Goal: Task Accomplishment & Management: Manage account settings

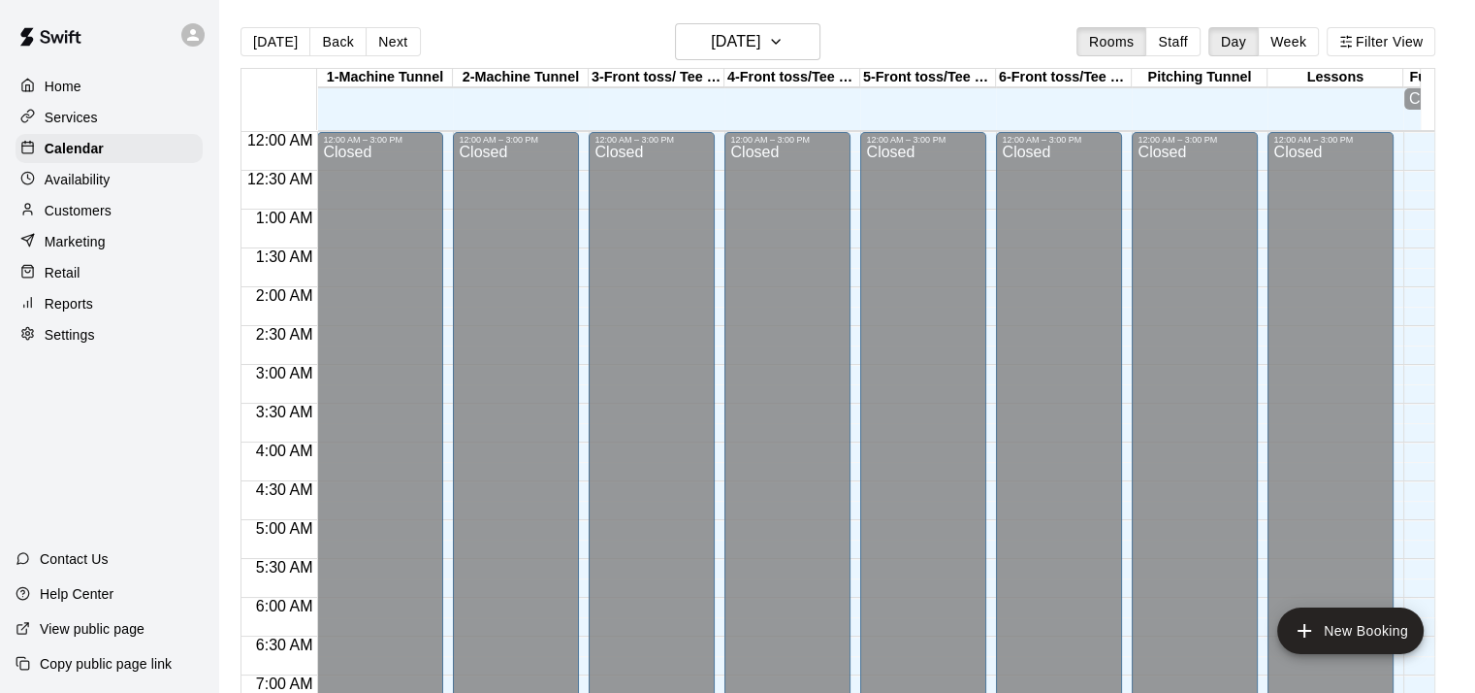
scroll to position [1217, 0]
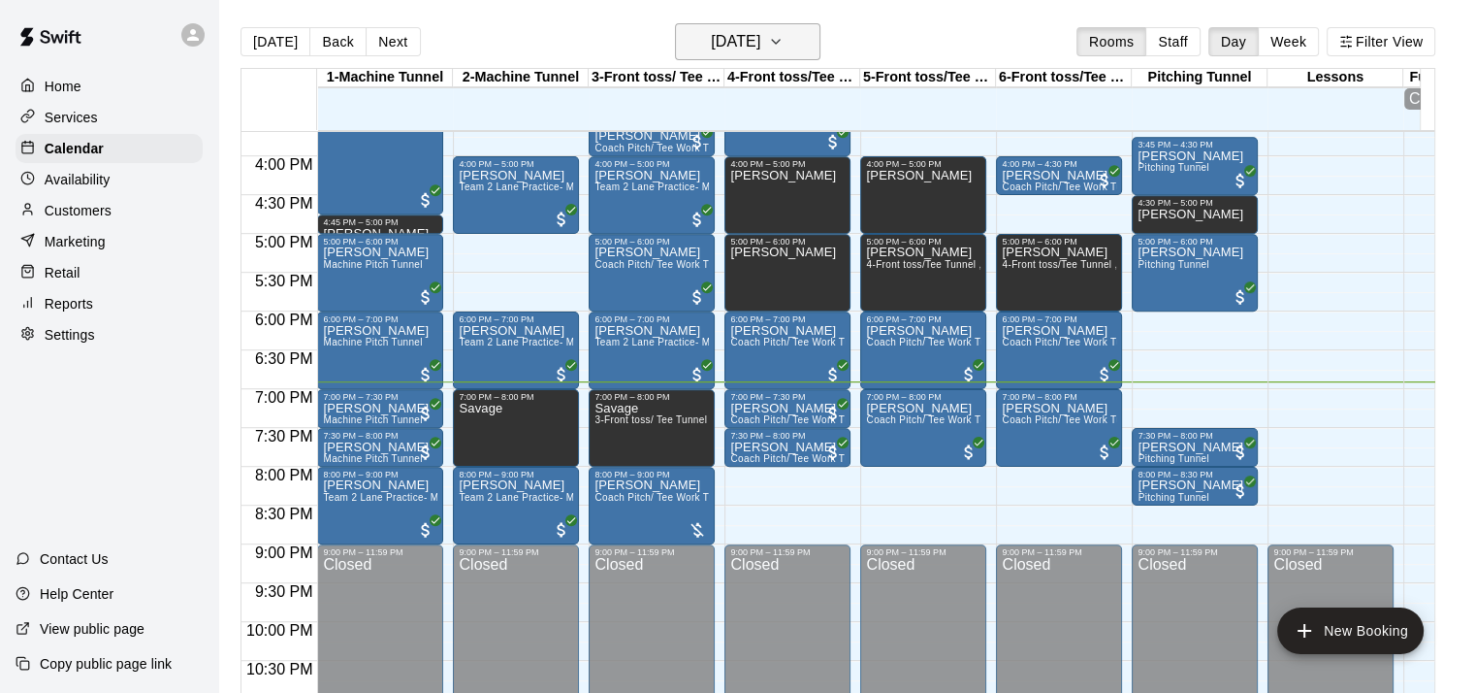
click at [784, 38] on icon "button" at bounding box center [776, 41] width 16 height 23
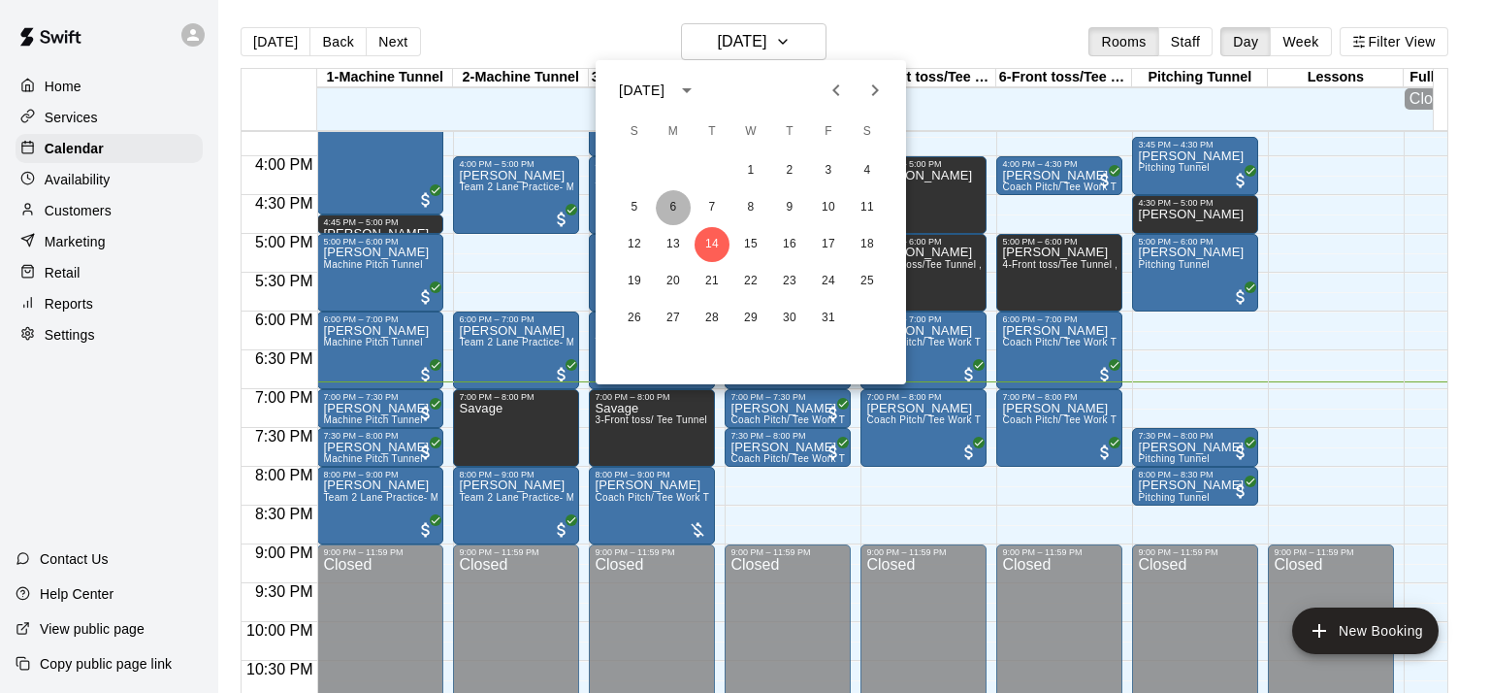
click at [672, 208] on button "6" at bounding box center [673, 207] width 35 height 35
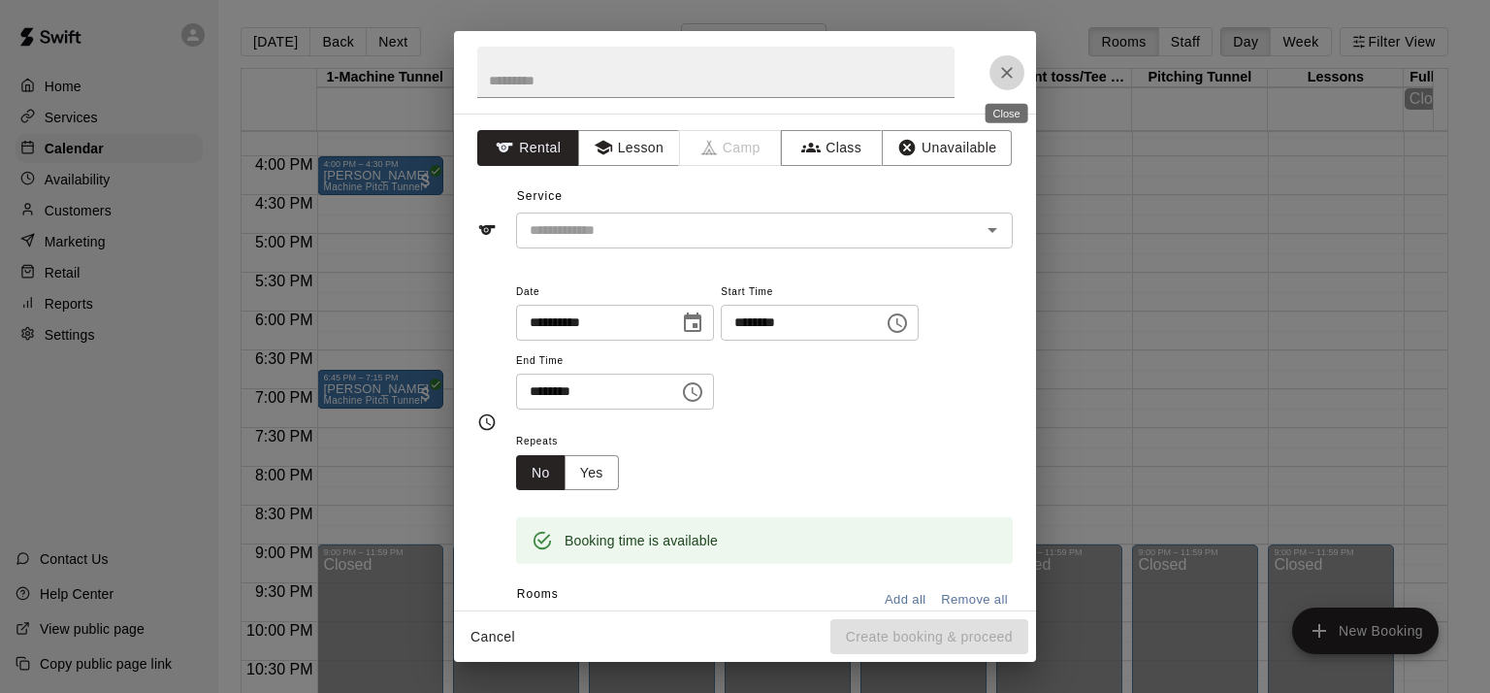
click at [1005, 69] on icon "Close" at bounding box center [1006, 72] width 19 height 19
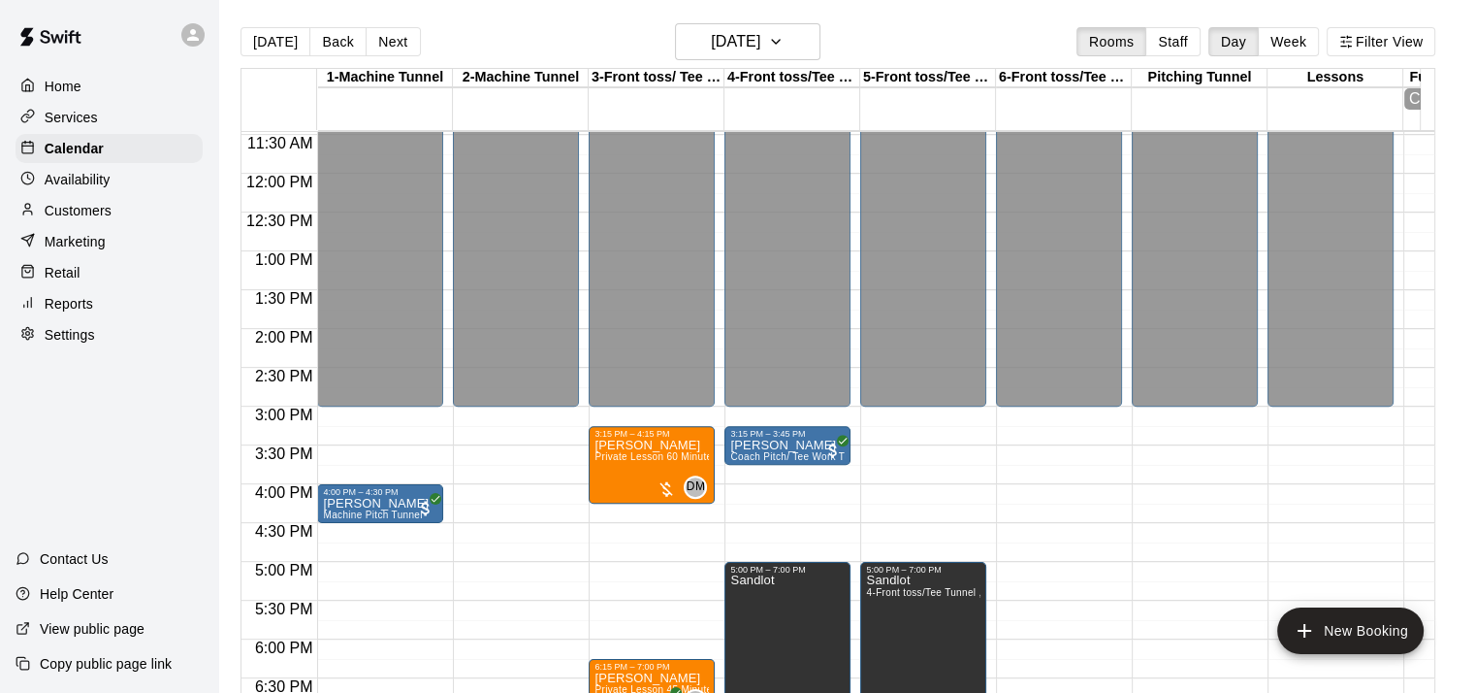
scroll to position [1018, 0]
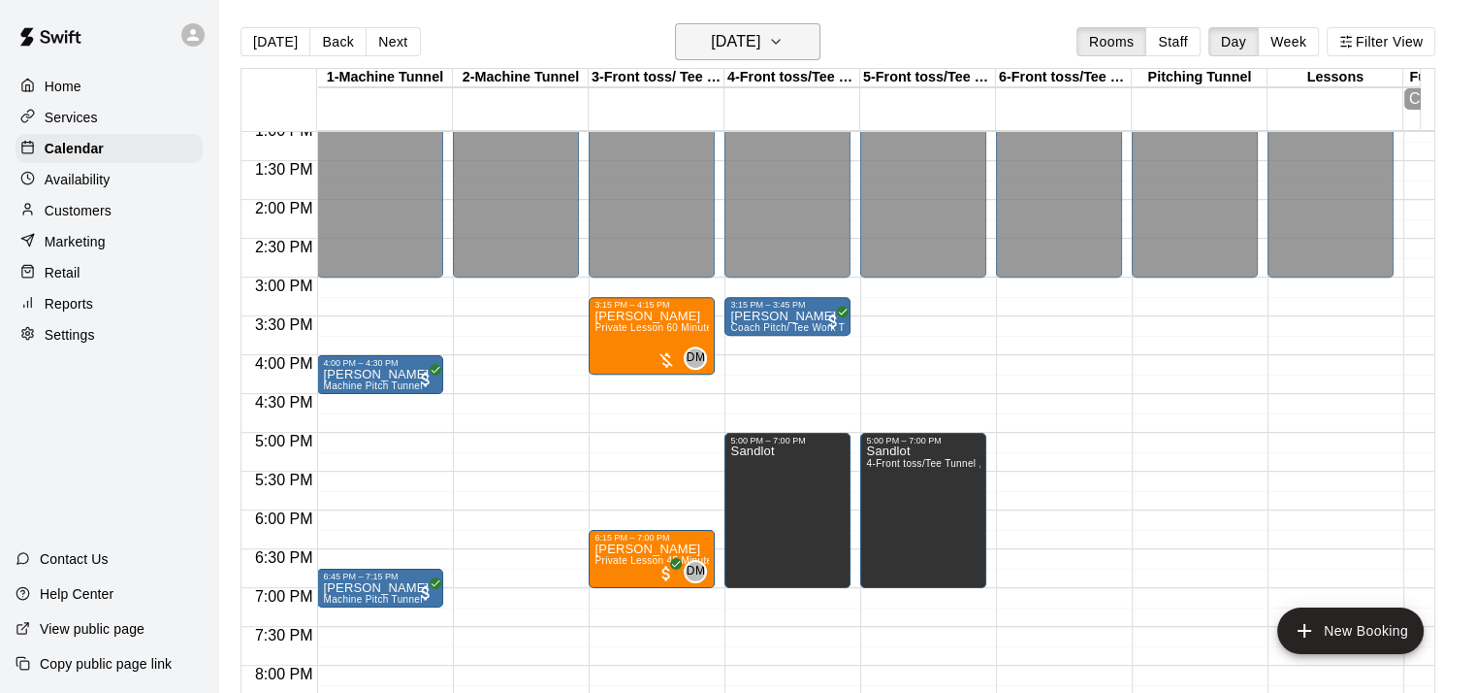
click at [795, 34] on button "[DATE]" at bounding box center [747, 41] width 145 height 37
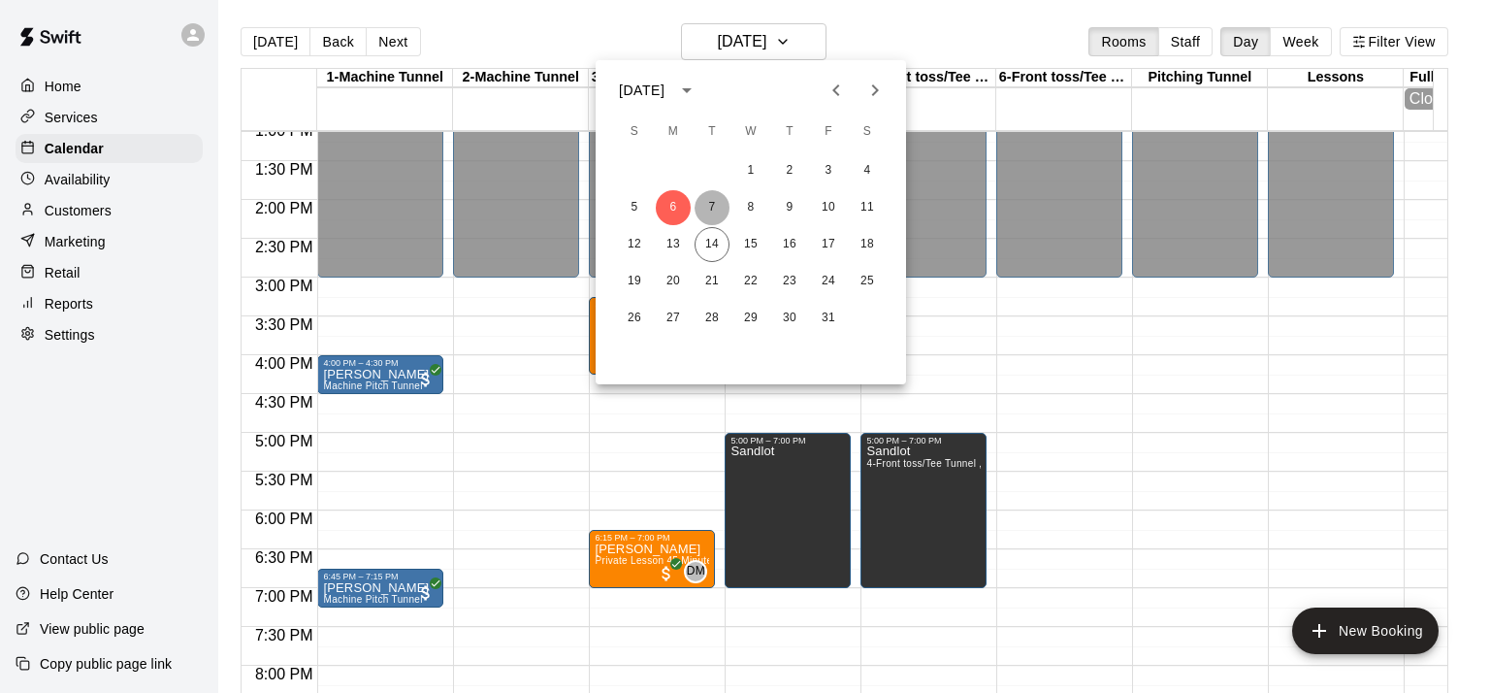
click at [708, 210] on button "7" at bounding box center [711, 207] width 35 height 35
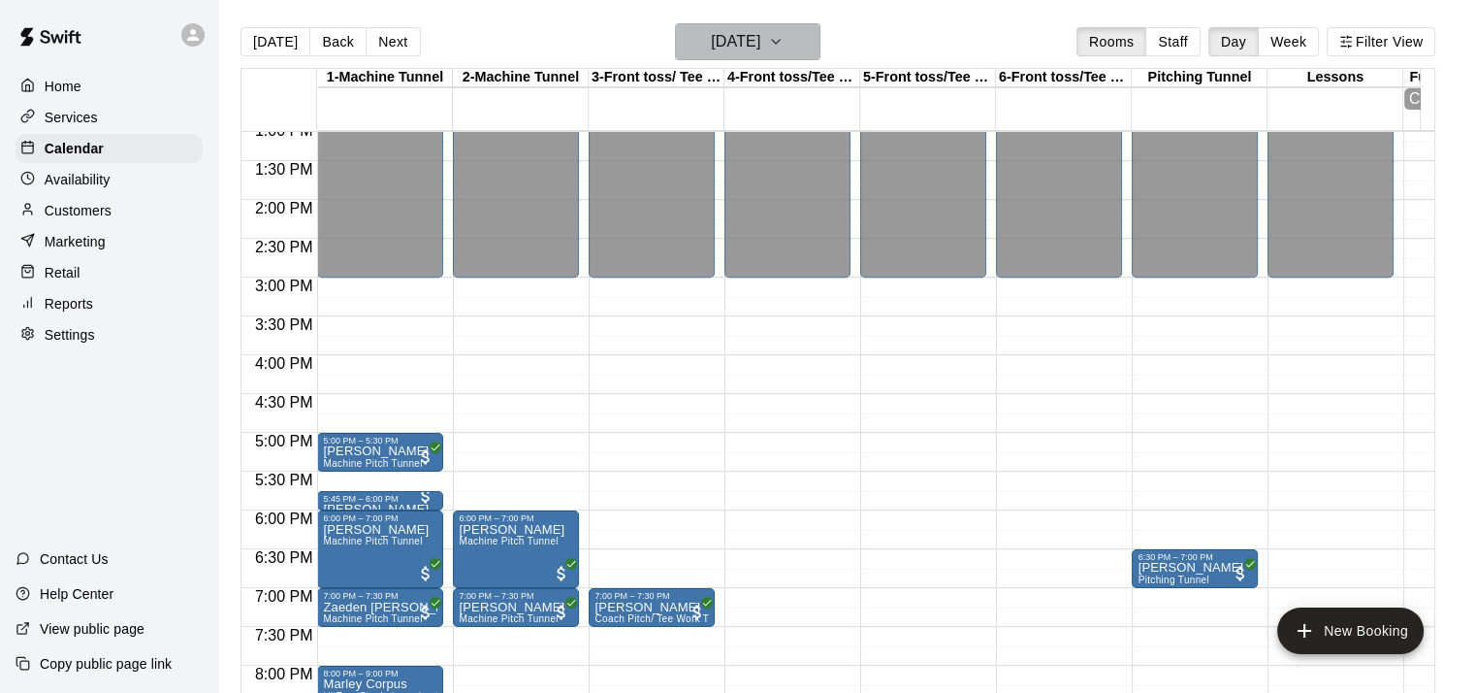
click at [784, 36] on icon "button" at bounding box center [776, 41] width 16 height 23
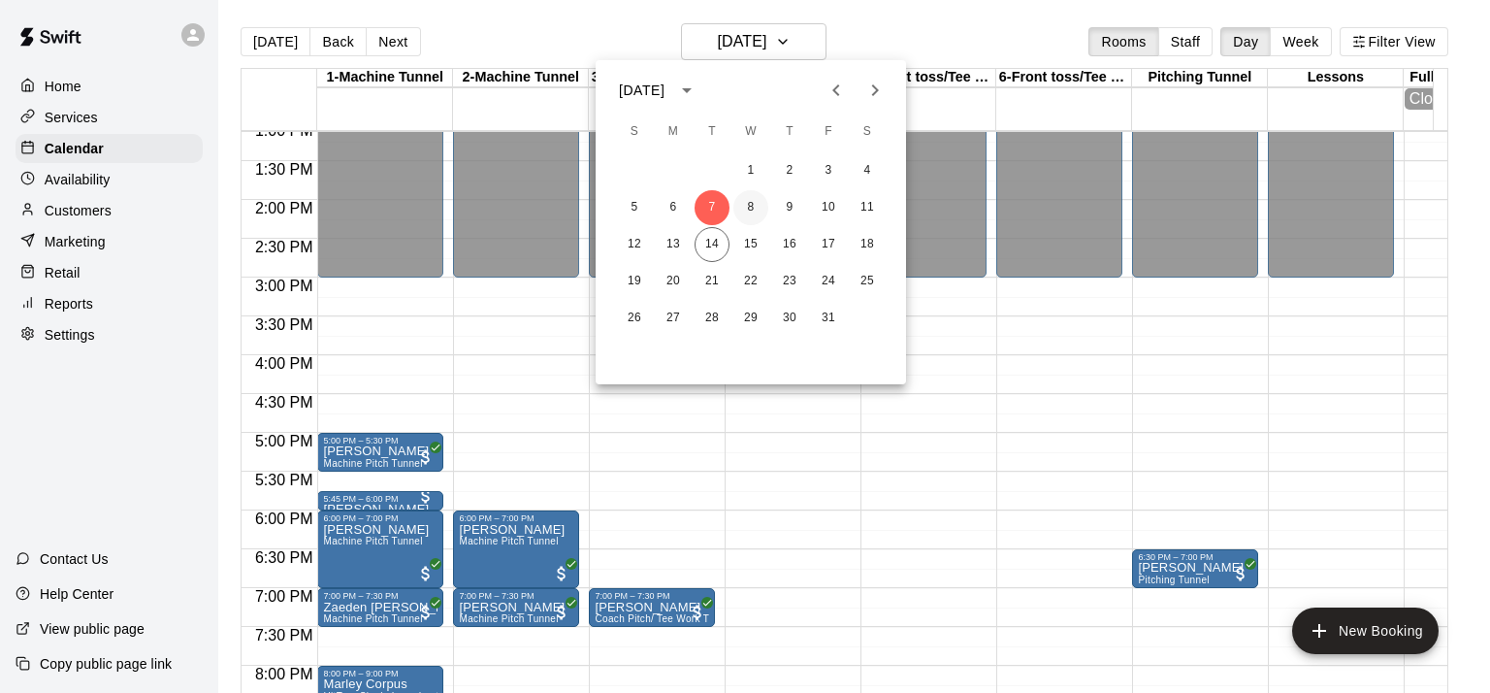
click at [749, 202] on button "8" at bounding box center [750, 207] width 35 height 35
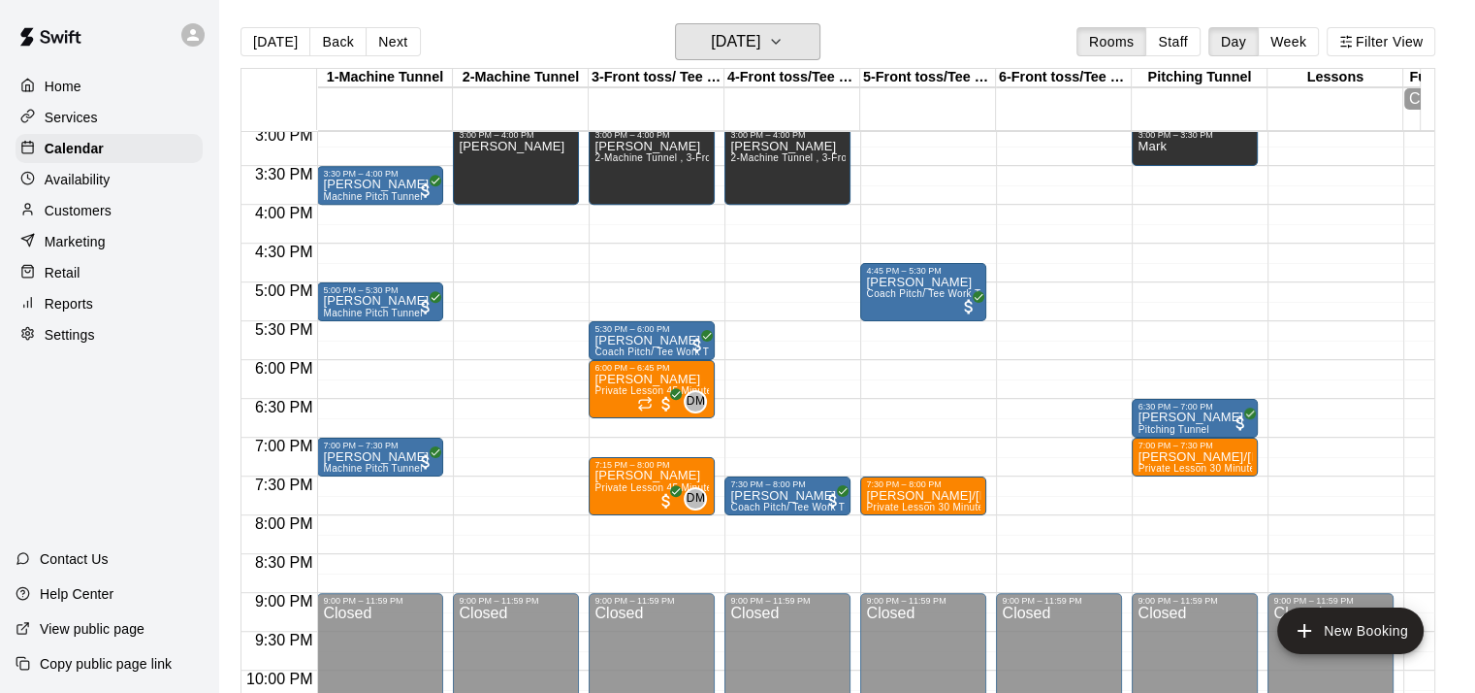
scroll to position [1183, 0]
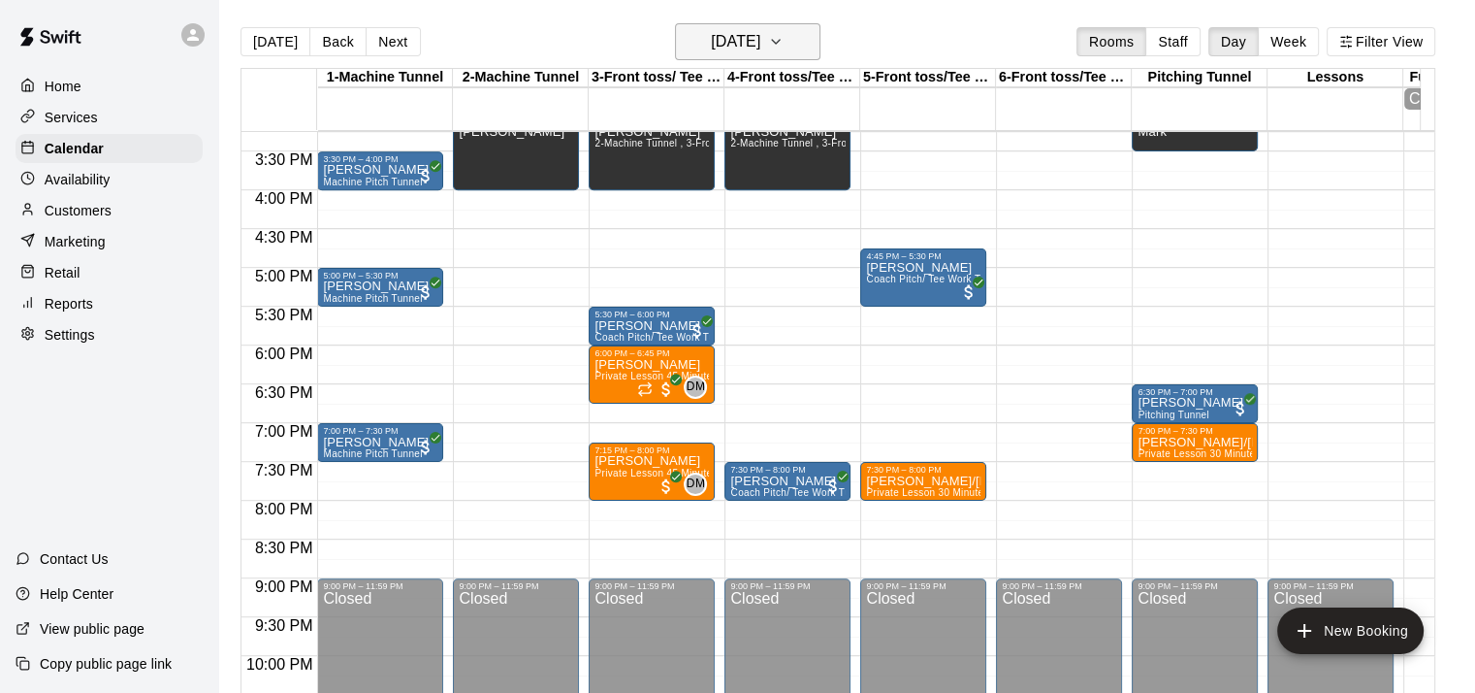
click at [760, 35] on h6 "[DATE]" at bounding box center [735, 41] width 49 height 27
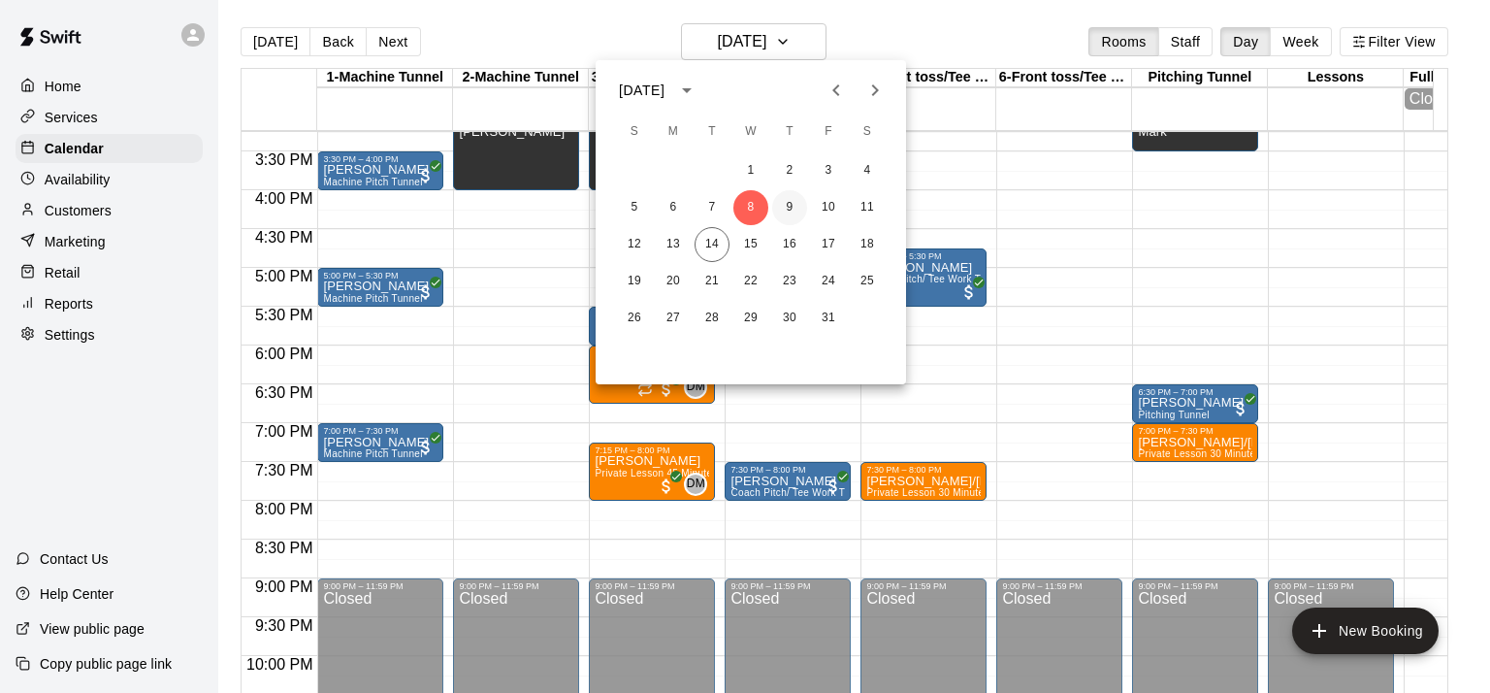
click at [791, 205] on button "9" at bounding box center [789, 207] width 35 height 35
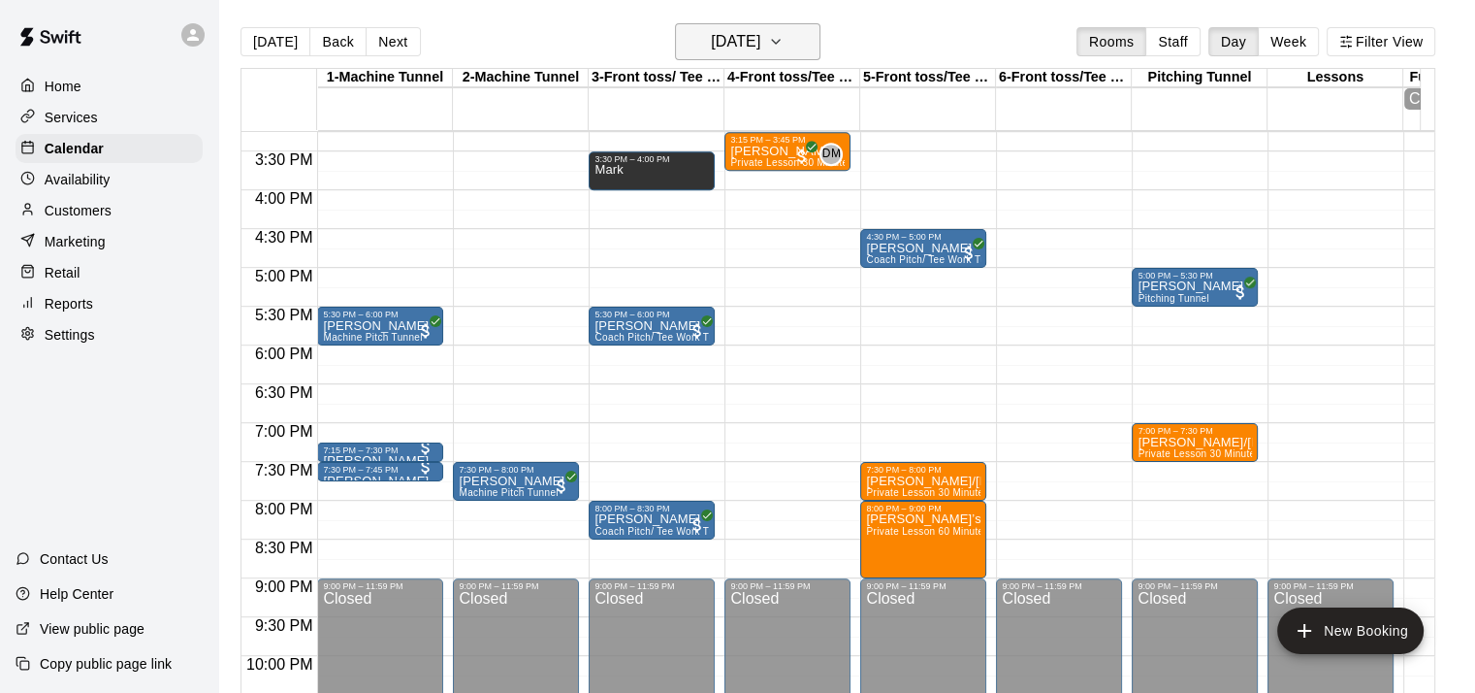
click at [760, 37] on h6 "[DATE]" at bounding box center [735, 41] width 49 height 27
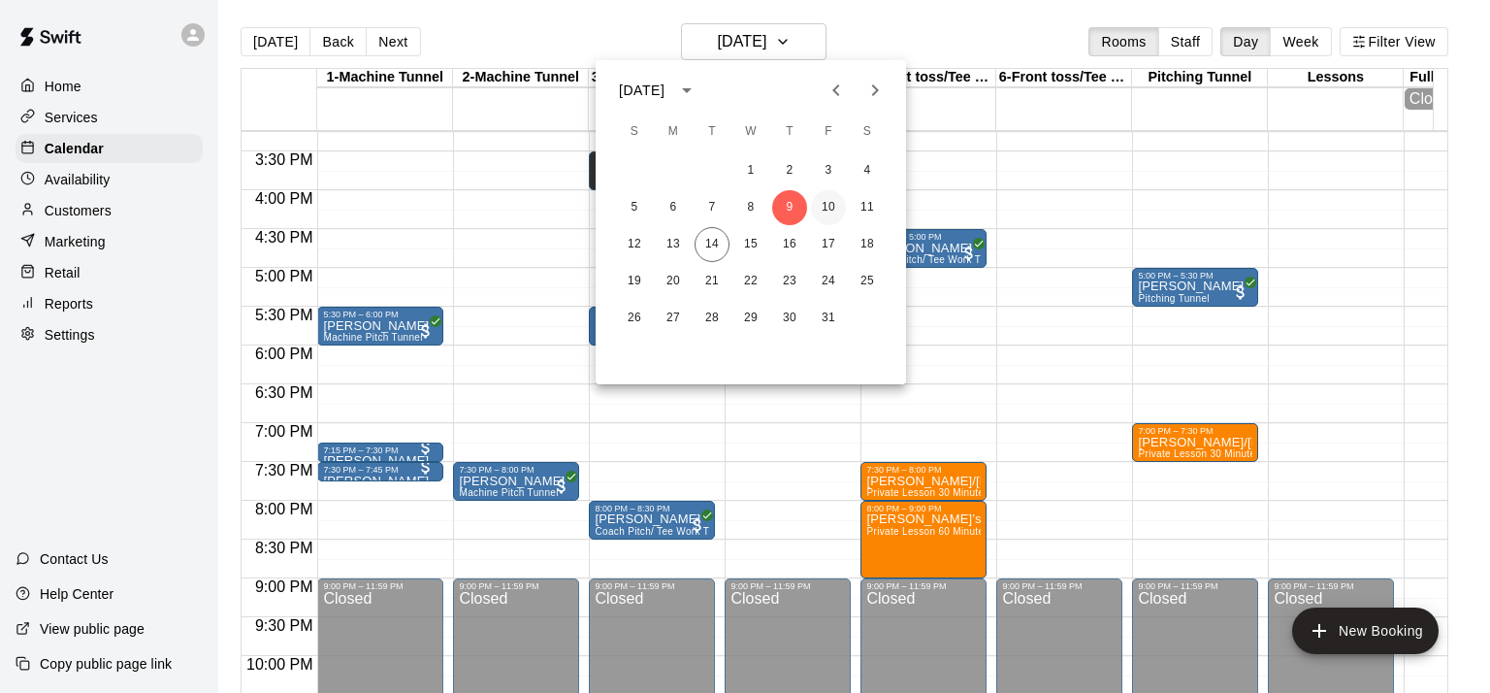
click at [826, 207] on button "10" at bounding box center [828, 207] width 35 height 35
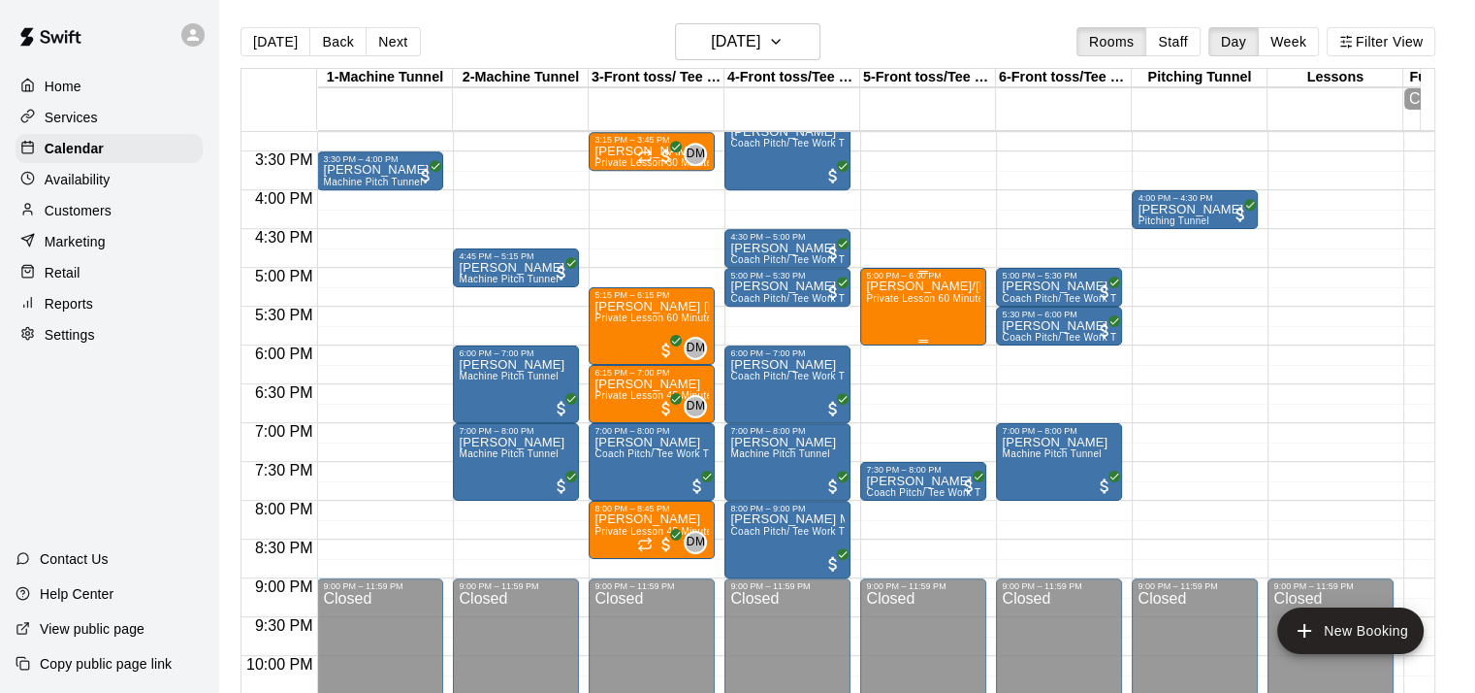
click at [956, 287] on div "[PERSON_NAME]/[PERSON_NAME] Private Lesson 60 Minutes- Hitting/Catching" at bounding box center [923, 626] width 114 height 693
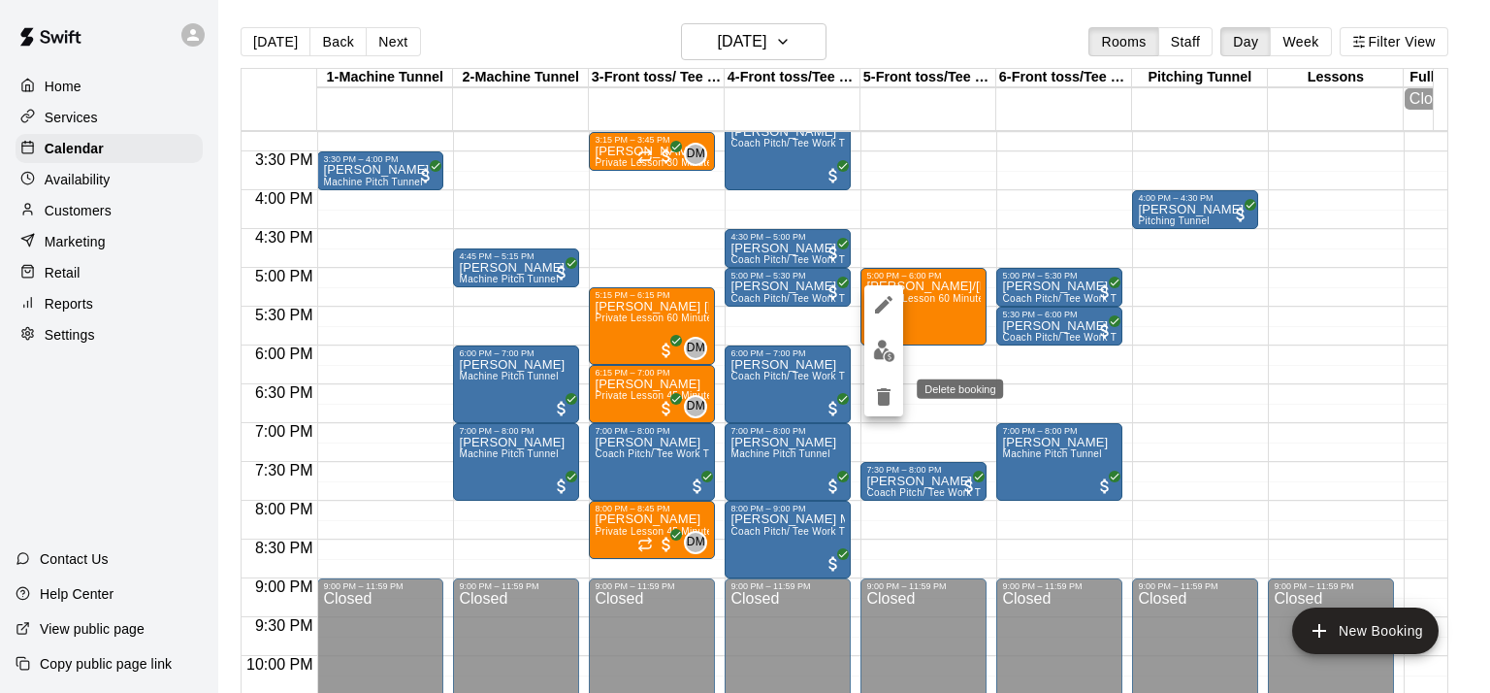
click at [887, 395] on icon "delete" at bounding box center [884, 396] width 14 height 17
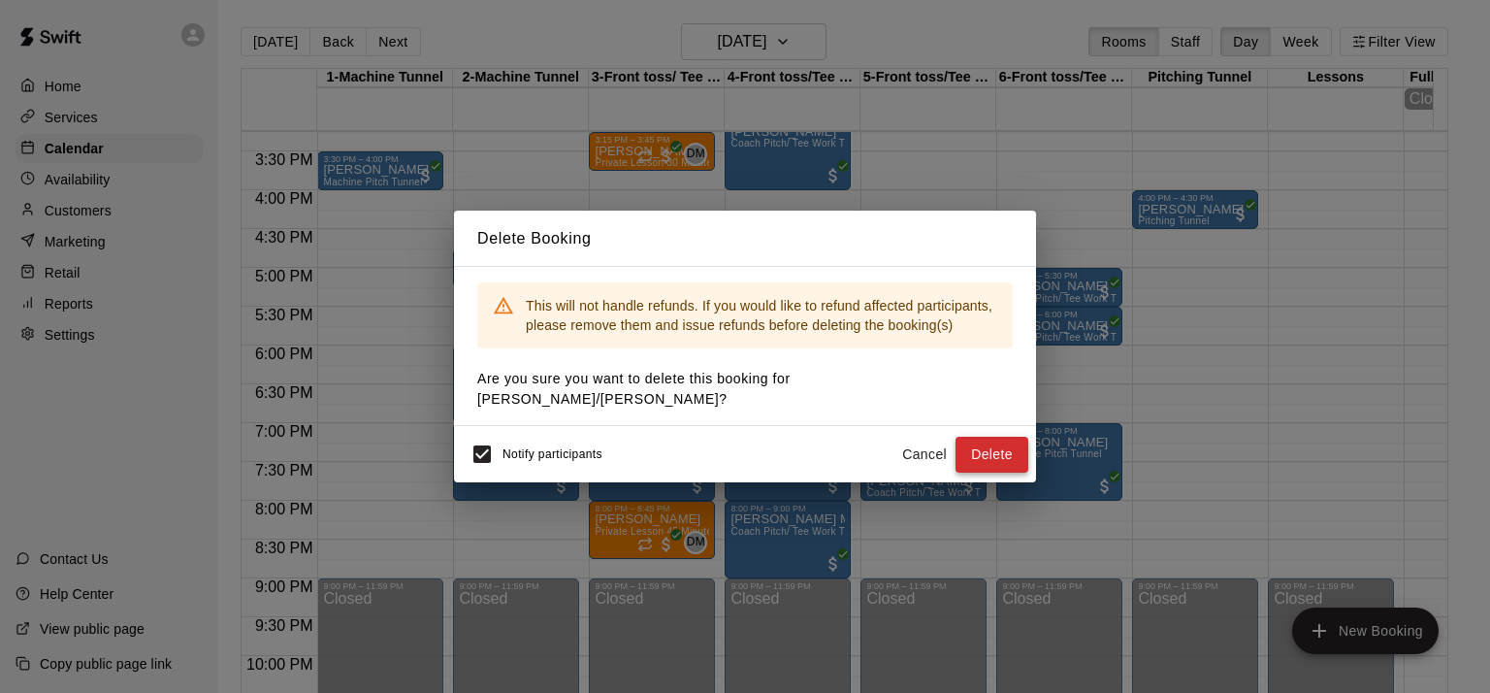
click at [984, 440] on button "Delete" at bounding box center [991, 454] width 73 height 36
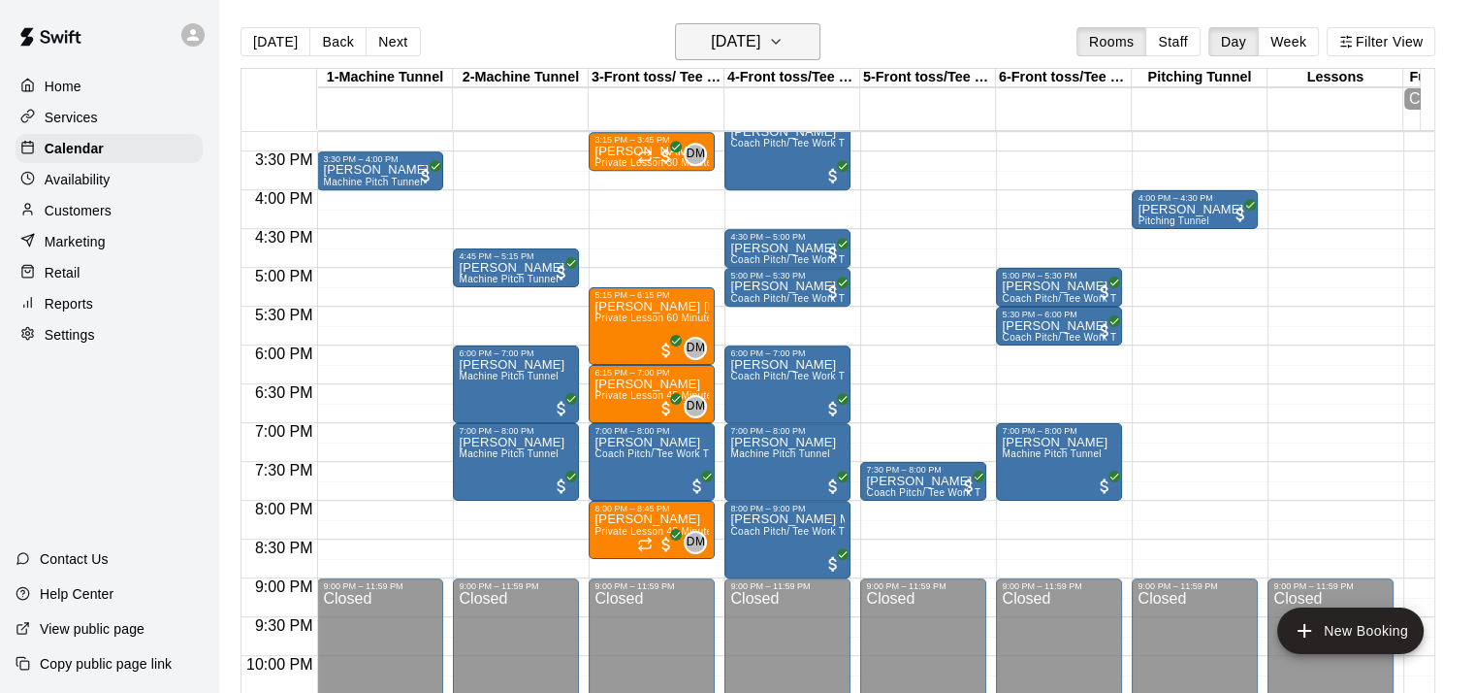
click at [792, 41] on button "[DATE]" at bounding box center [747, 41] width 145 height 37
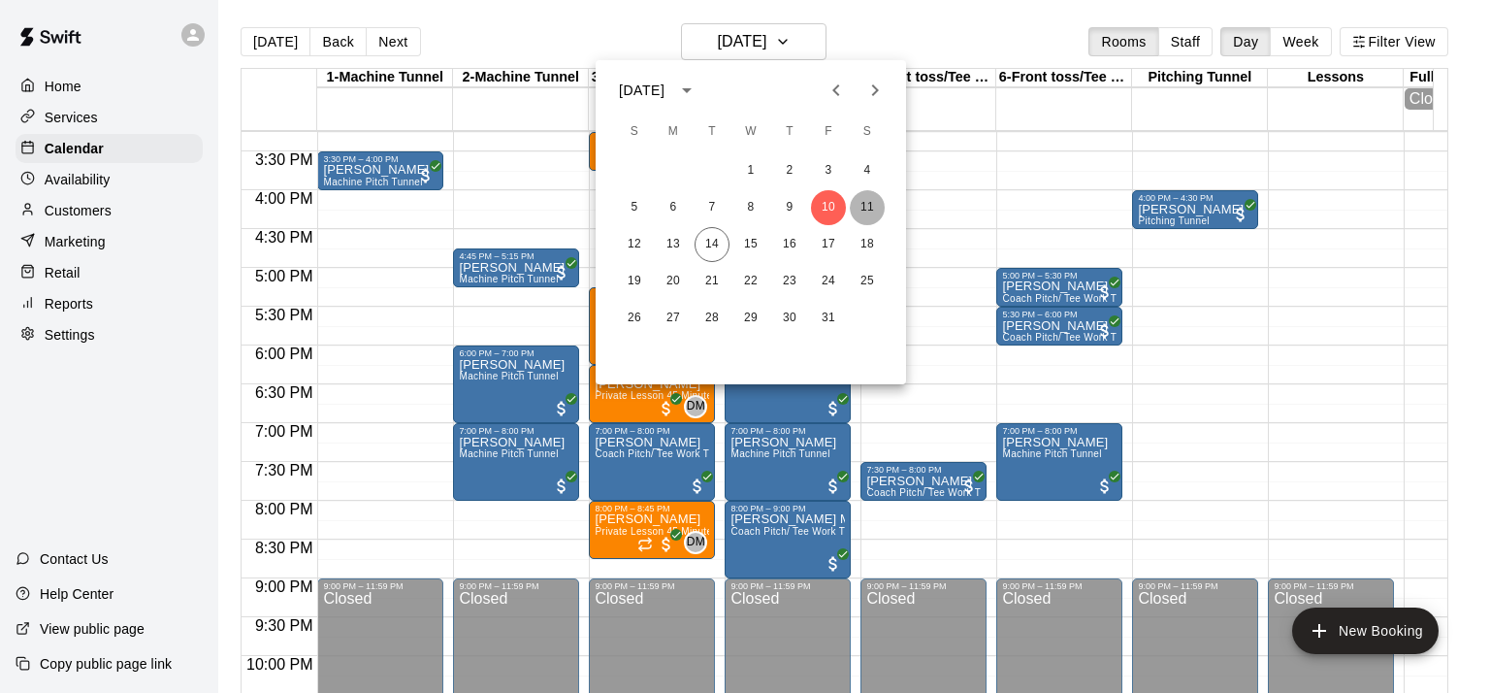
click at [869, 212] on button "11" at bounding box center [867, 207] width 35 height 35
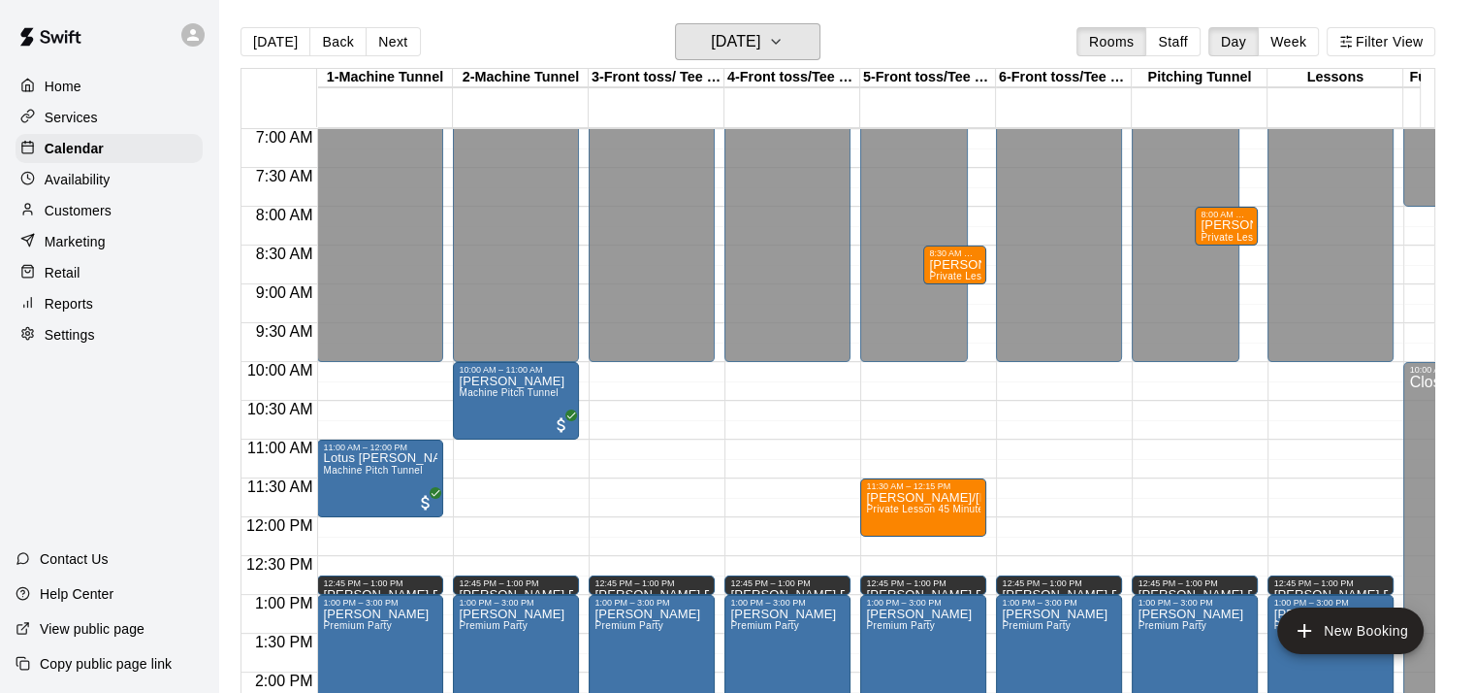
scroll to position [540, 0]
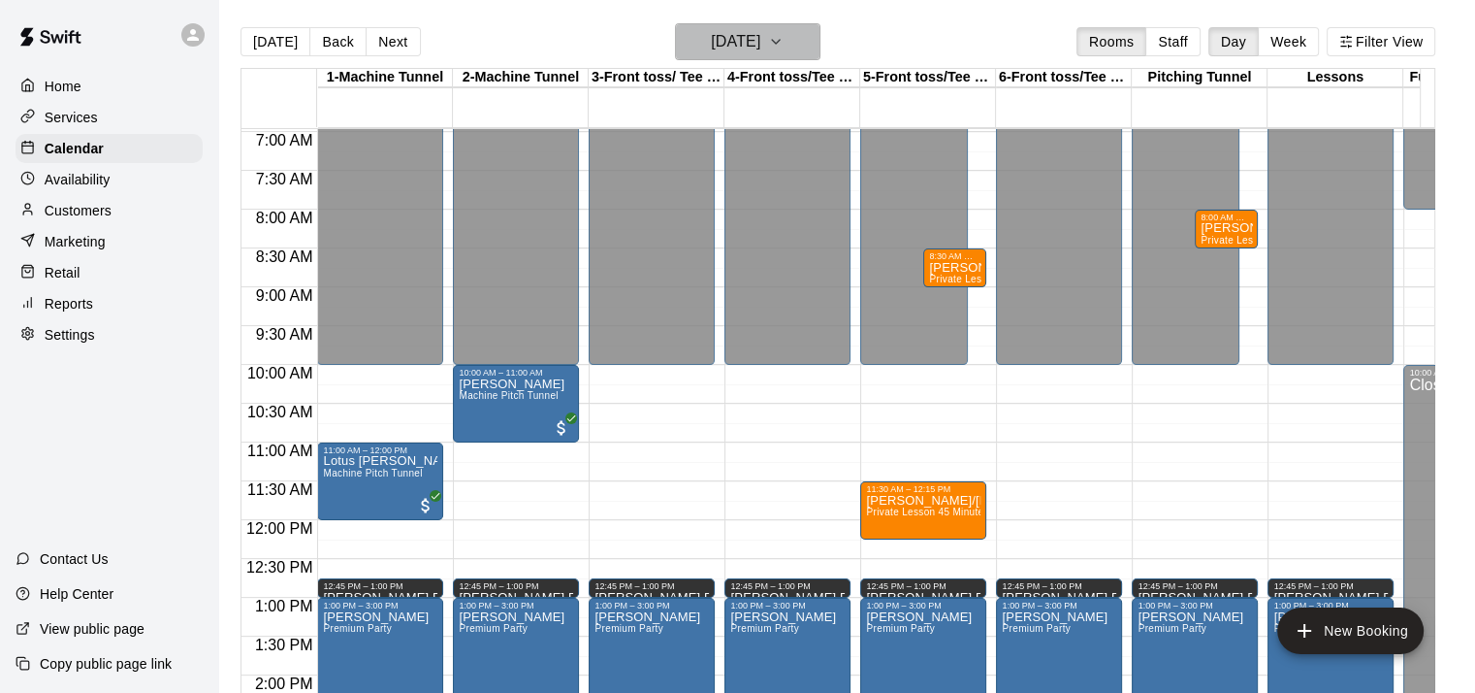
click at [800, 41] on button "[DATE]" at bounding box center [747, 41] width 145 height 37
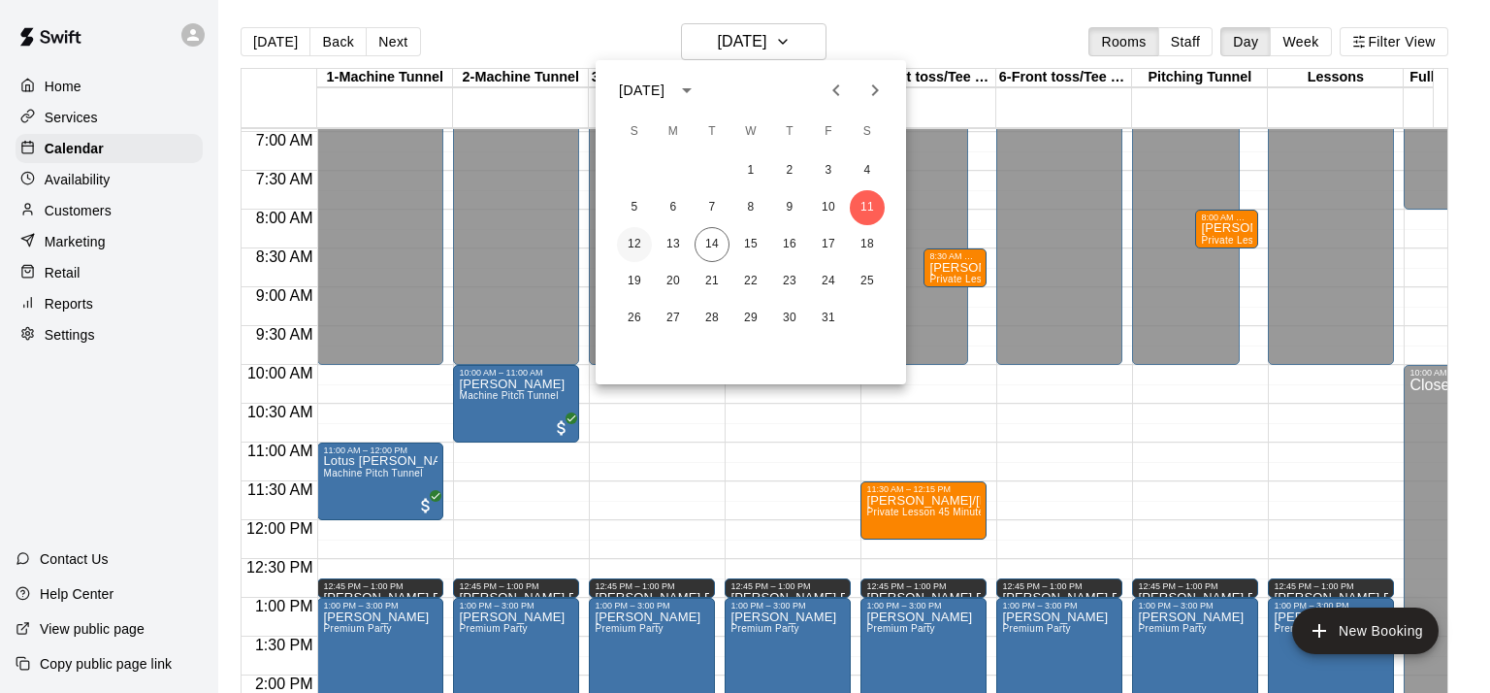
click at [637, 241] on button "12" at bounding box center [634, 244] width 35 height 35
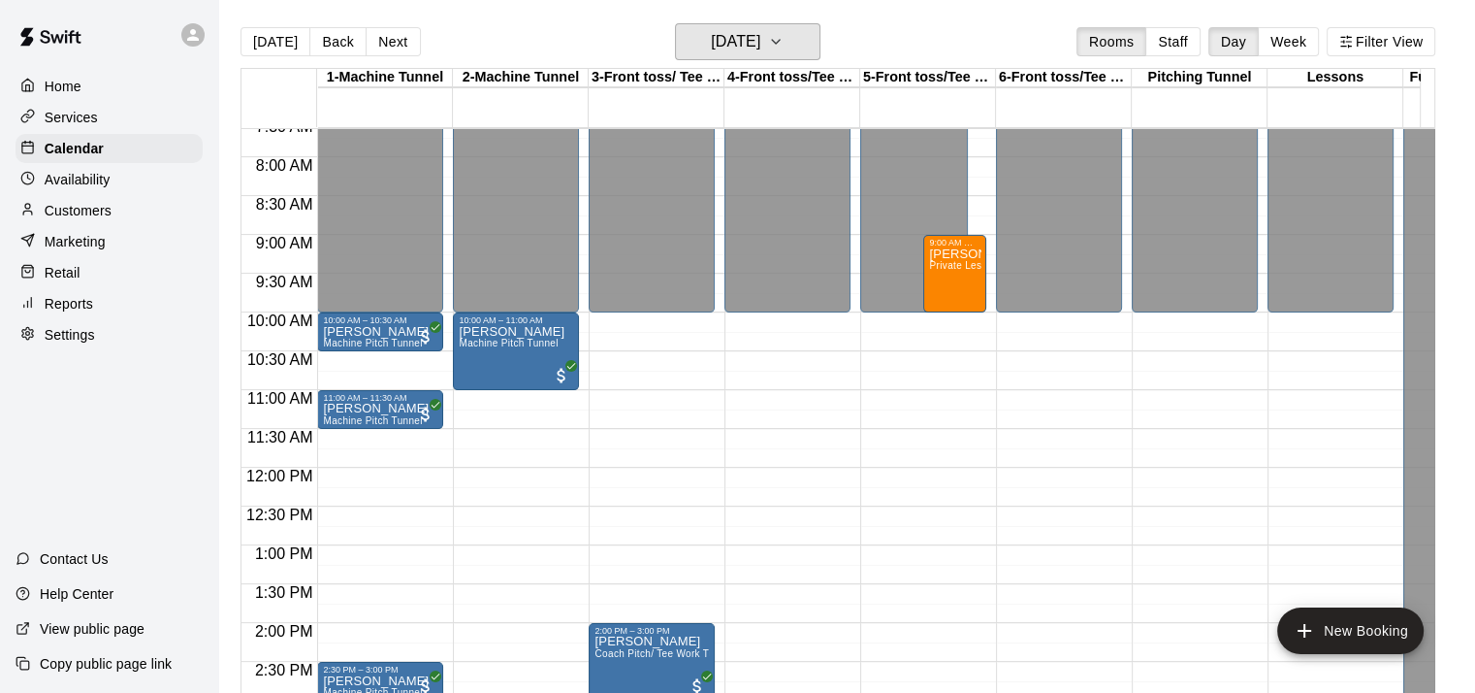
scroll to position [603, 0]
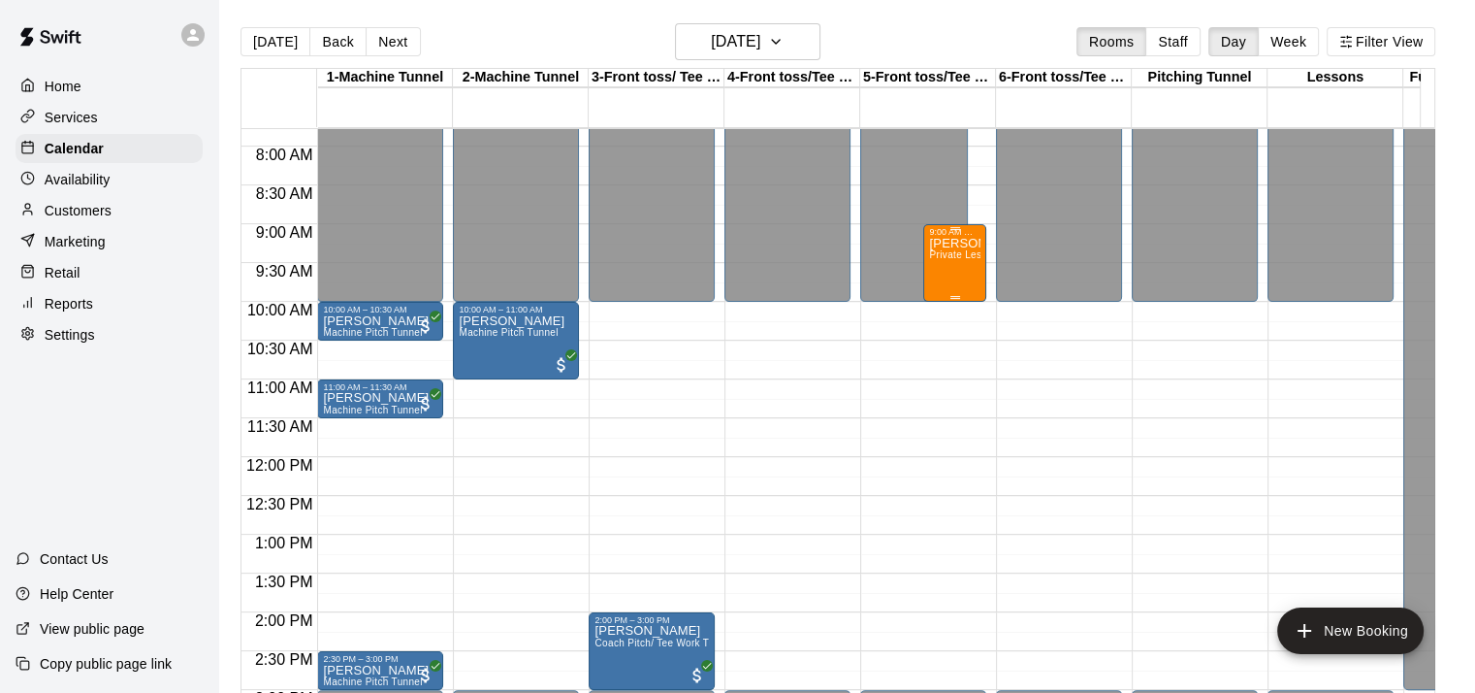
click at [947, 253] on span "Private Lesson 60 Minutes- Hitting/Catching" at bounding box center [1030, 254] width 203 height 11
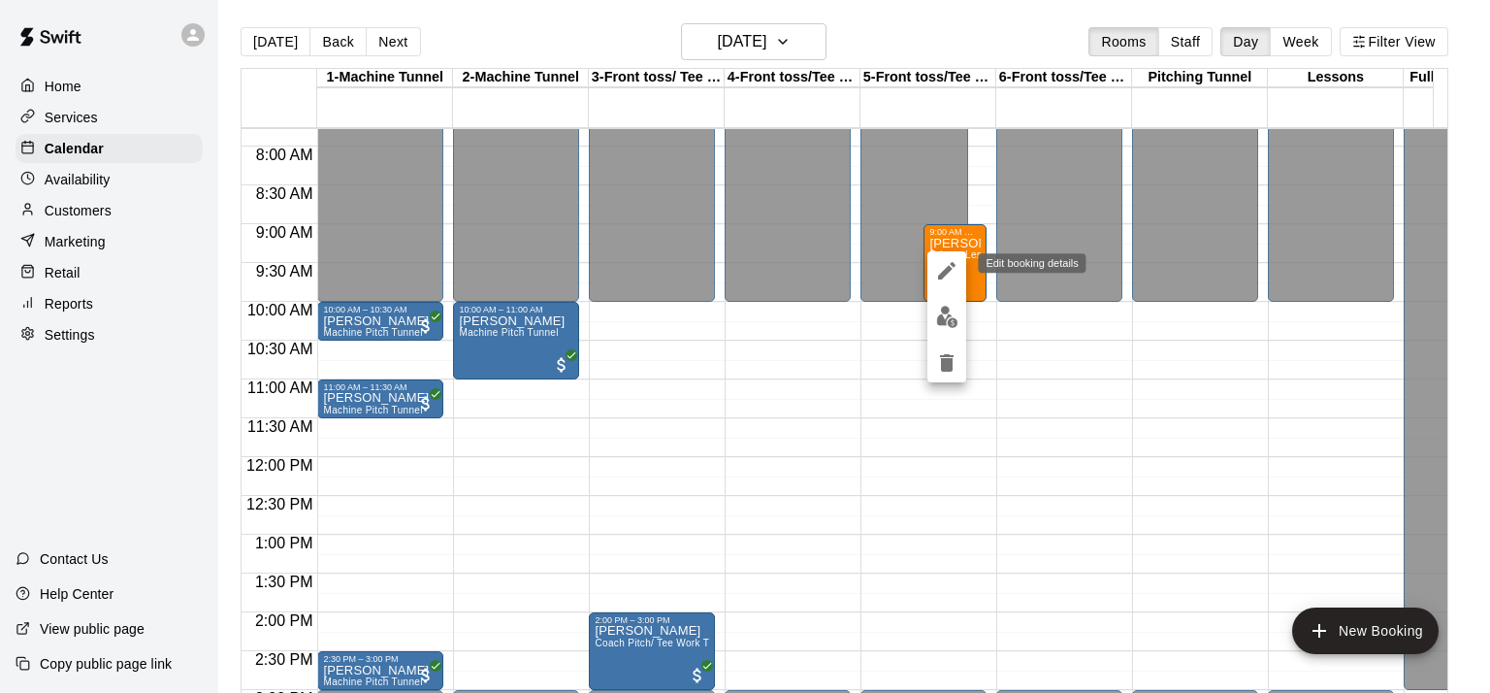
click at [944, 264] on icon "edit" at bounding box center [946, 270] width 23 height 23
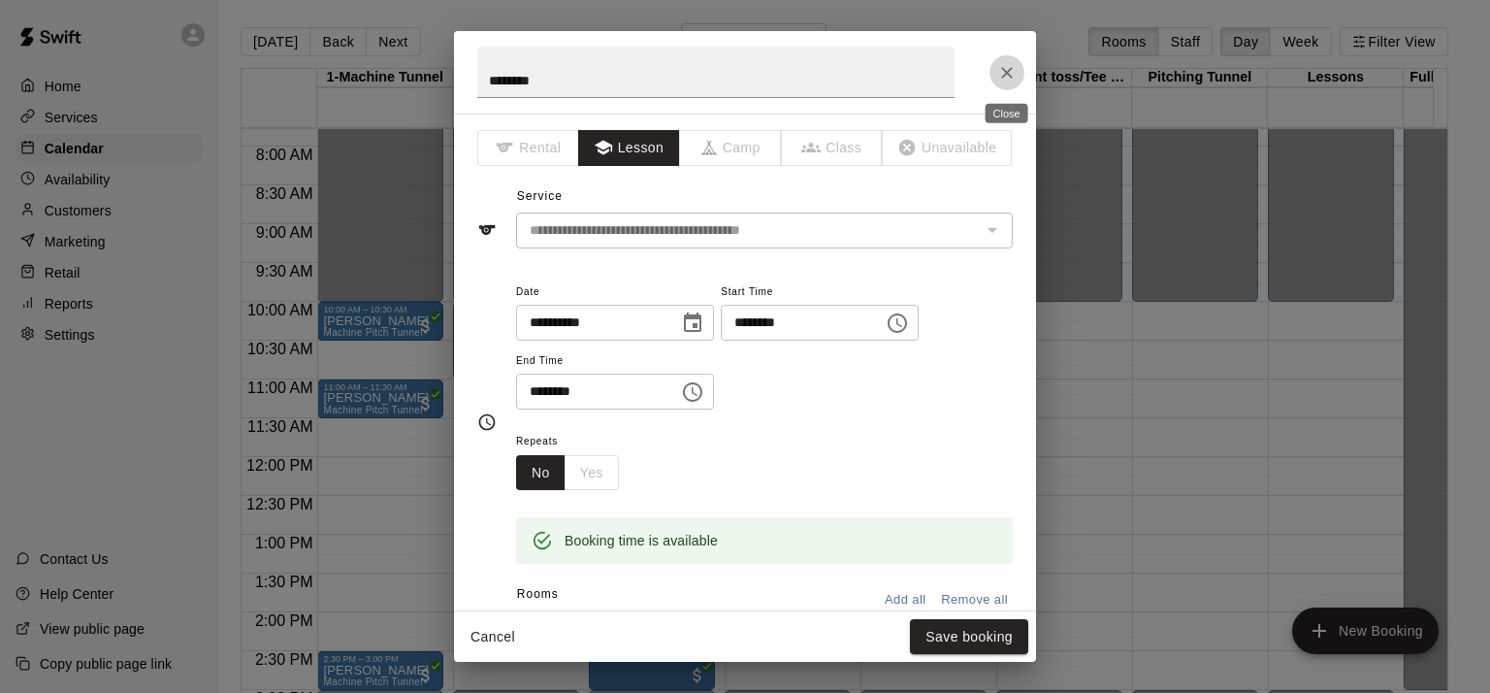
click at [1001, 82] on button "Close" at bounding box center [1006, 72] width 35 height 35
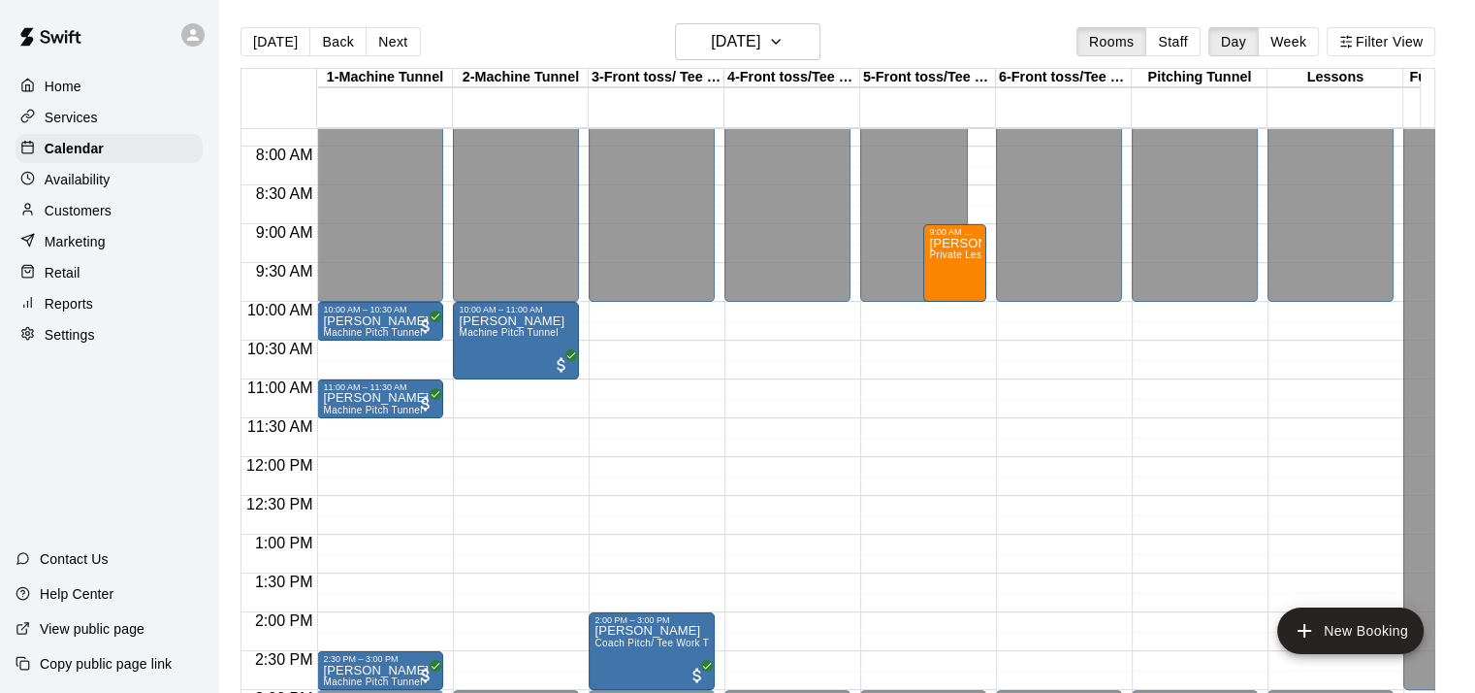
click at [617, 35] on div "[DATE] Back [DATE][DATE] Rooms Staff Day Week Filter View" at bounding box center [838, 45] width 1195 height 45
click at [791, 37] on button "[DATE]" at bounding box center [747, 41] width 145 height 37
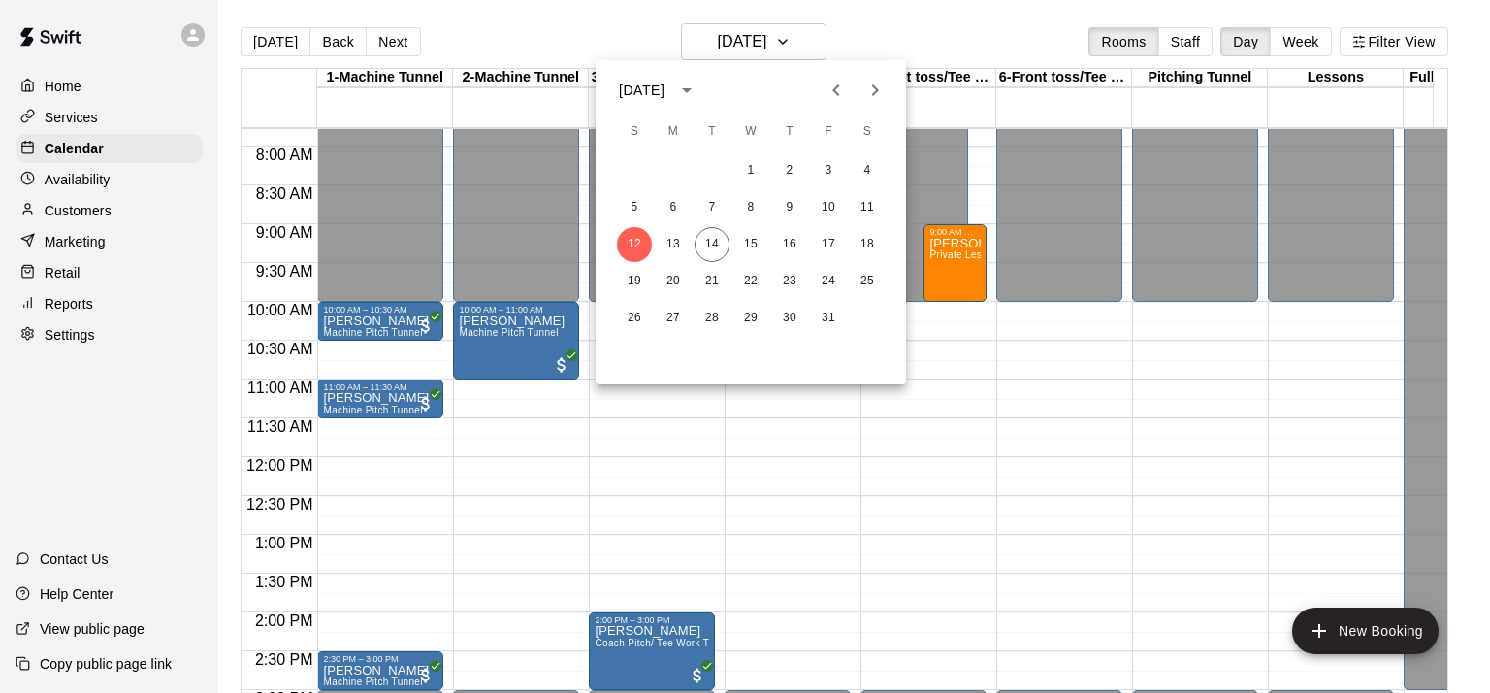
click at [888, 42] on div at bounding box center [745, 346] width 1490 height 693
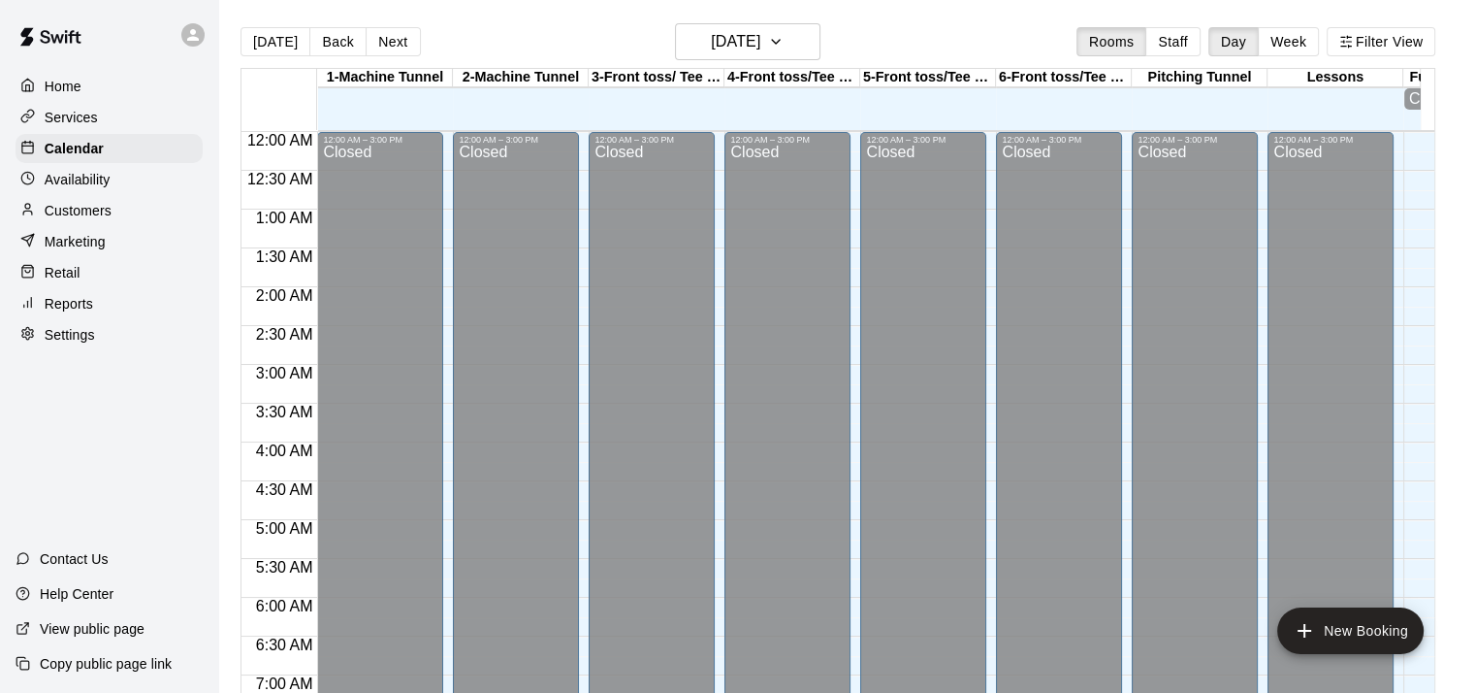
scroll to position [1217, 0]
